Goal: Information Seeking & Learning: Understand process/instructions

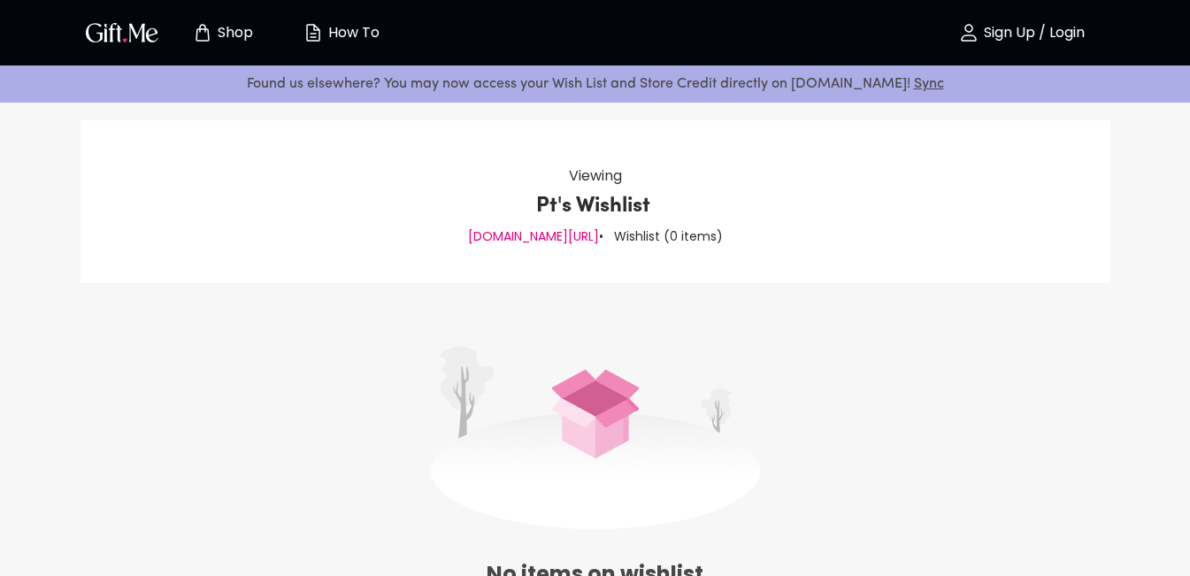
click at [369, 39] on p "How To" at bounding box center [352, 33] width 56 height 15
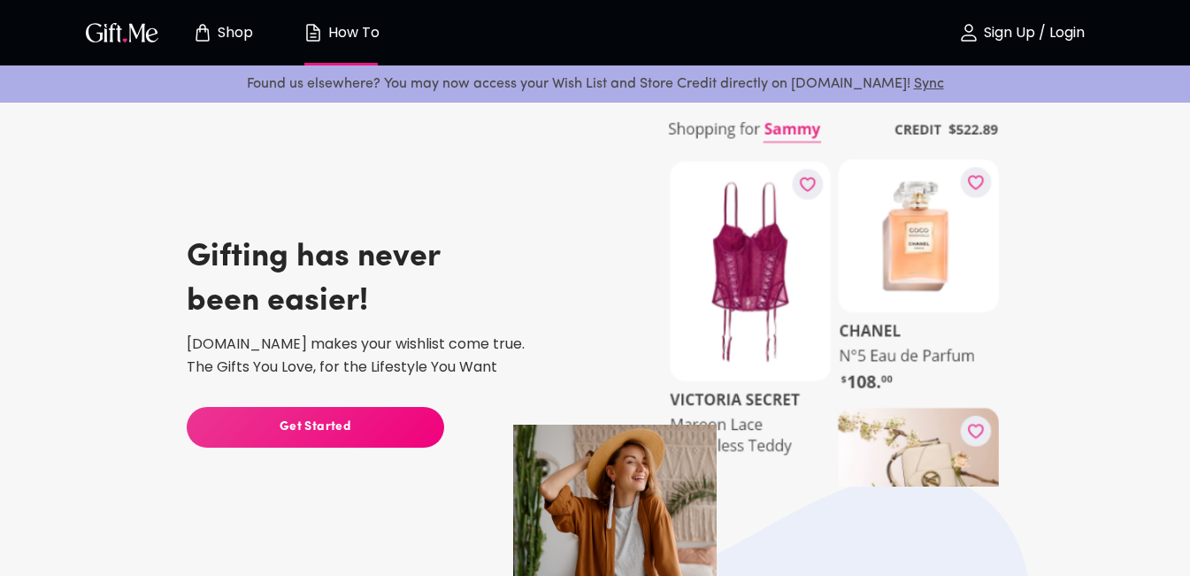
click at [140, 42] on img "button" at bounding box center [122, 32] width 80 height 26
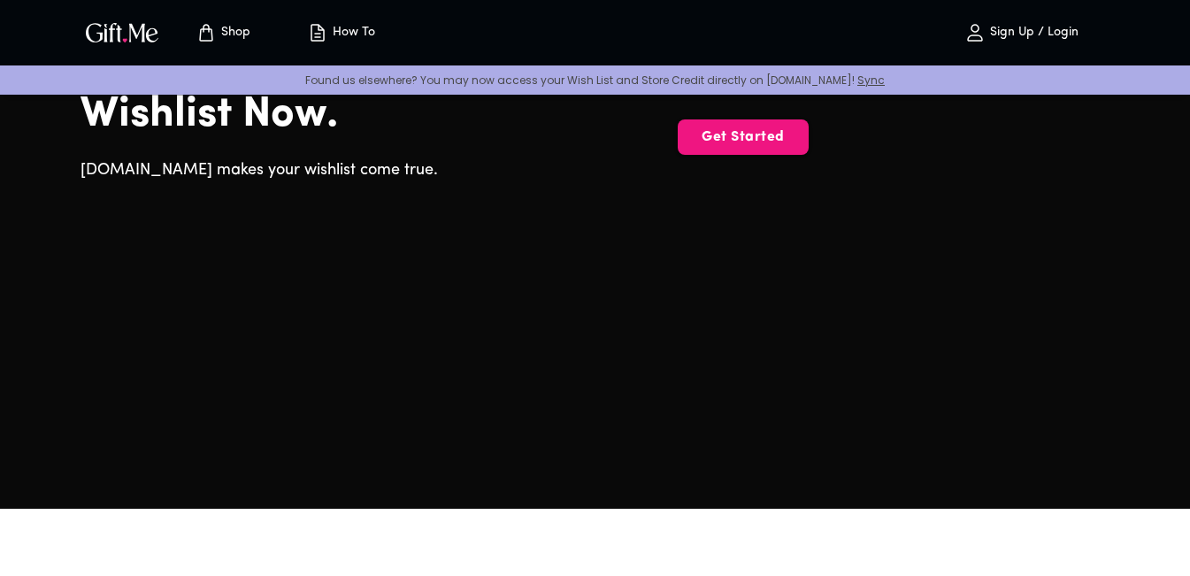
scroll to position [88, 0]
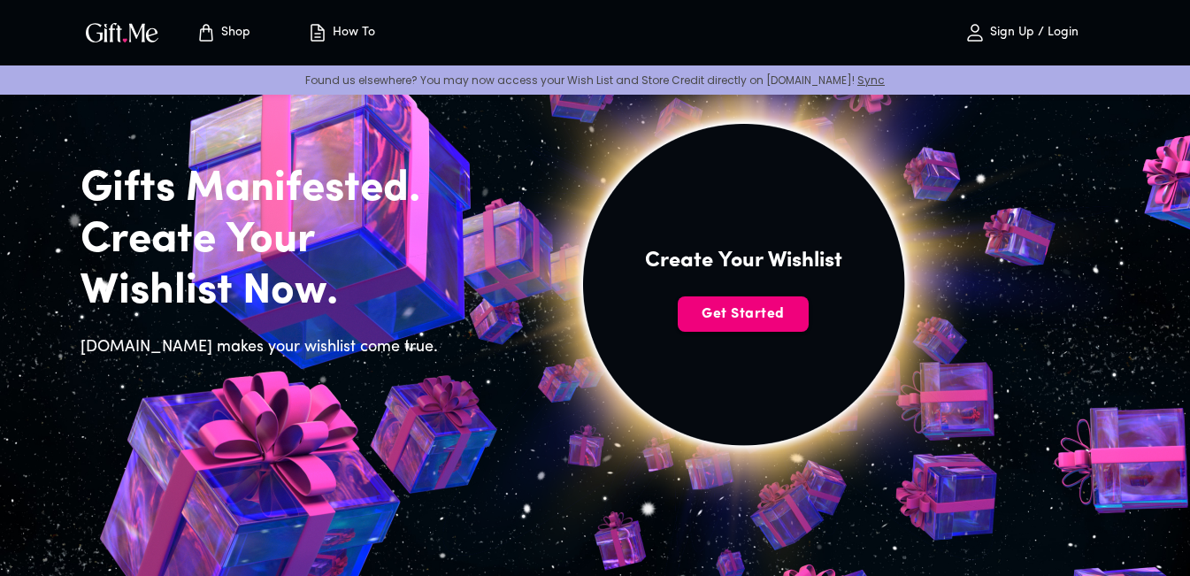
click at [739, 319] on span "Get Started" at bounding box center [742, 313] width 131 height 19
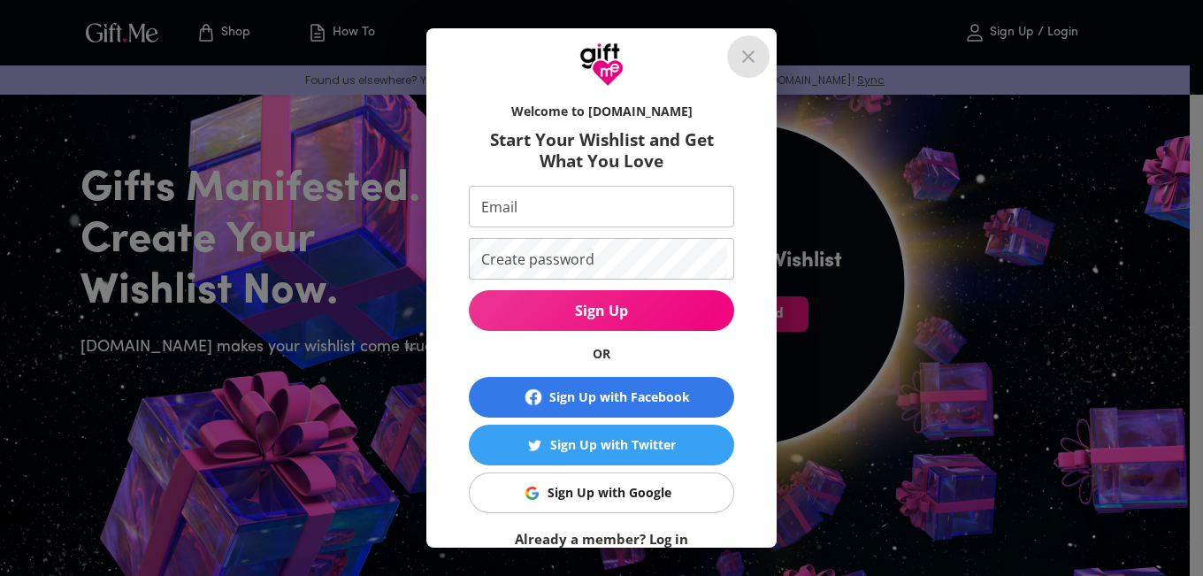
click at [754, 56] on icon "close" at bounding box center [748, 56] width 12 height 12
